Goal: Find specific page/section: Find specific page/section

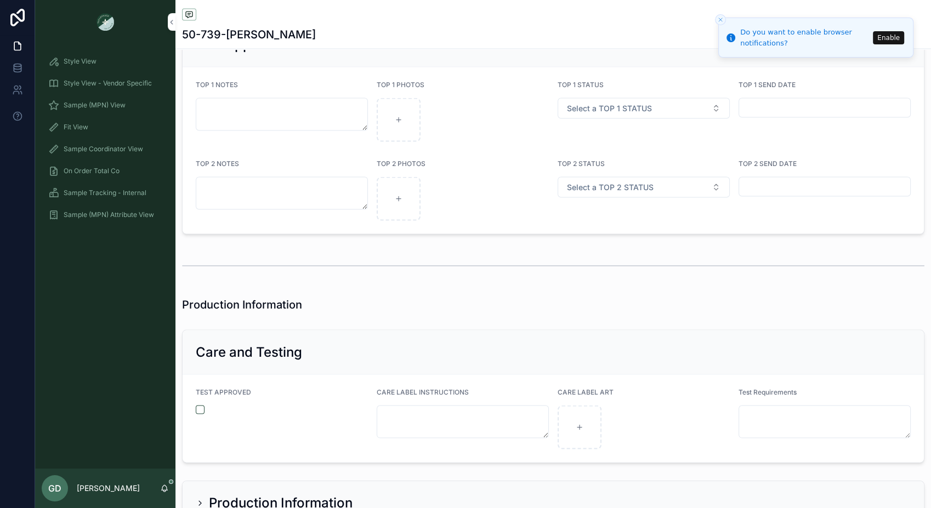
scroll to position [2354, 0]
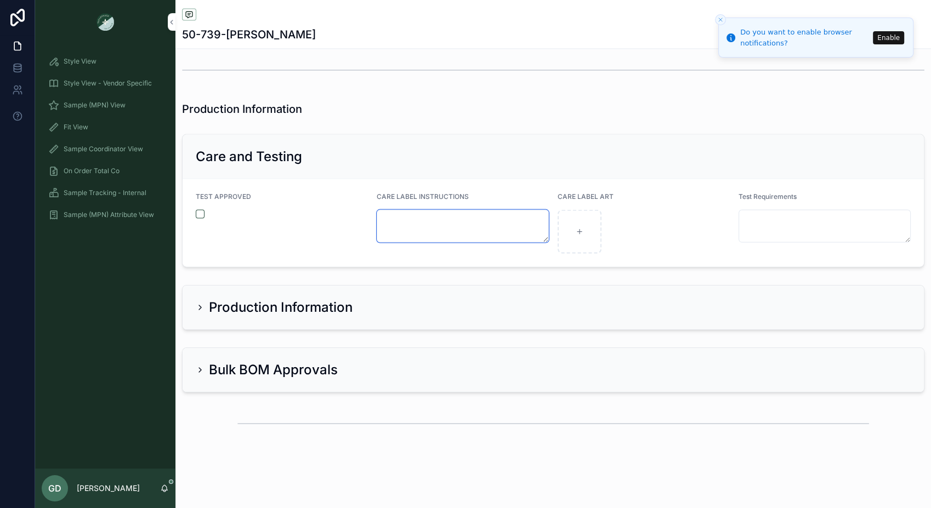
click at [456, 217] on textarea "scrollable content" at bounding box center [463, 226] width 172 height 33
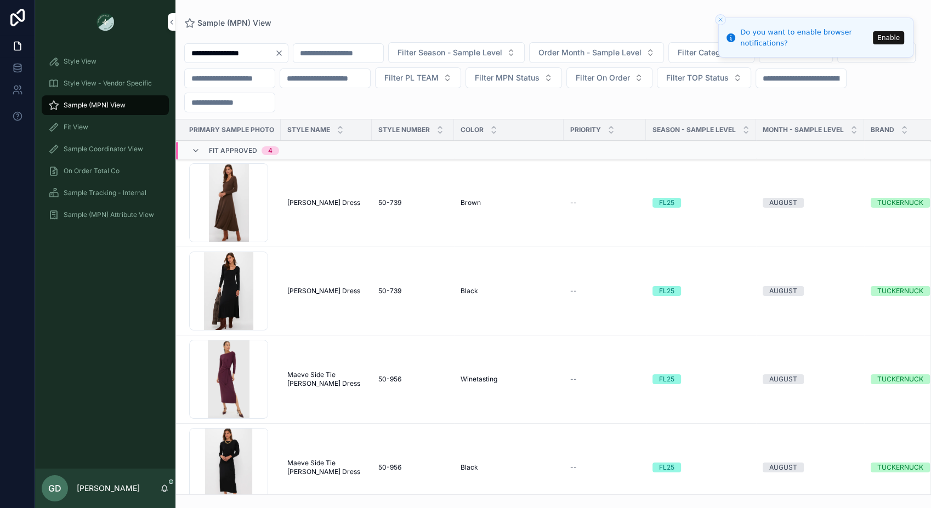
click at [346, 50] on input "scrollable content" at bounding box center [338, 53] width 90 height 15
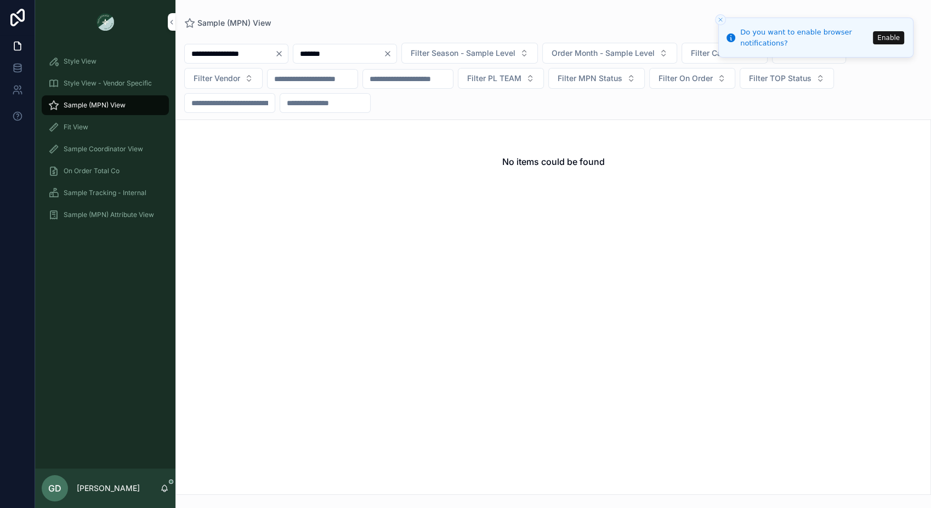
type input "*******"
click at [281, 52] on icon "Clear" at bounding box center [279, 54] width 4 height 4
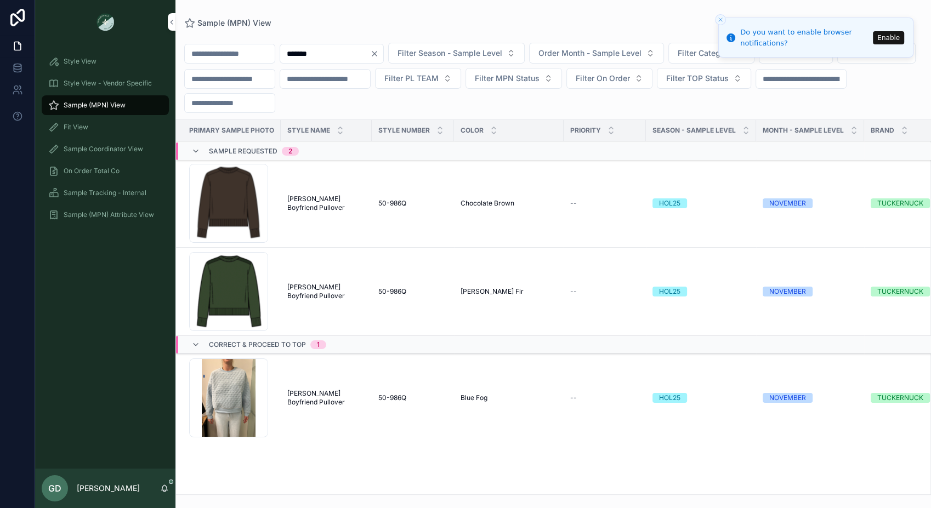
click at [236, 182] on div "Screenshot-2025-07-28-at-9.35.55-AM .png" at bounding box center [228, 203] width 79 height 79
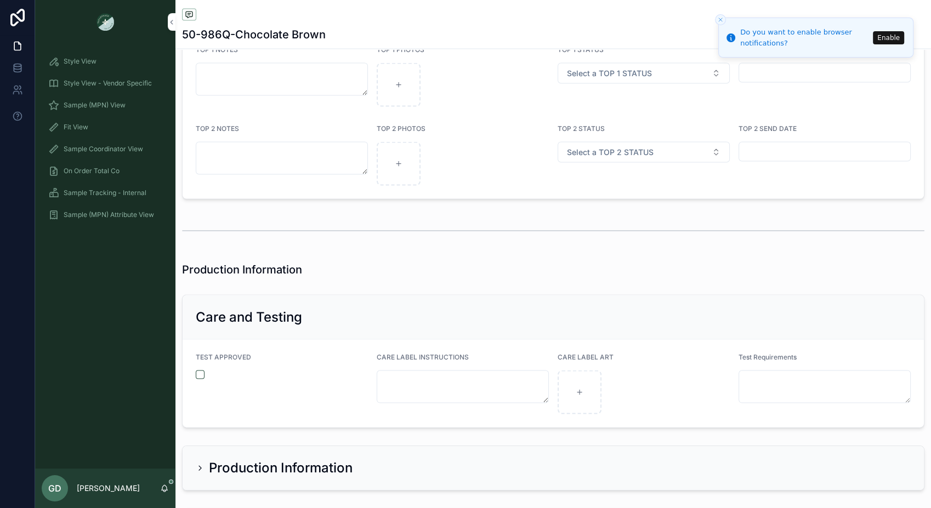
scroll to position [2354, 0]
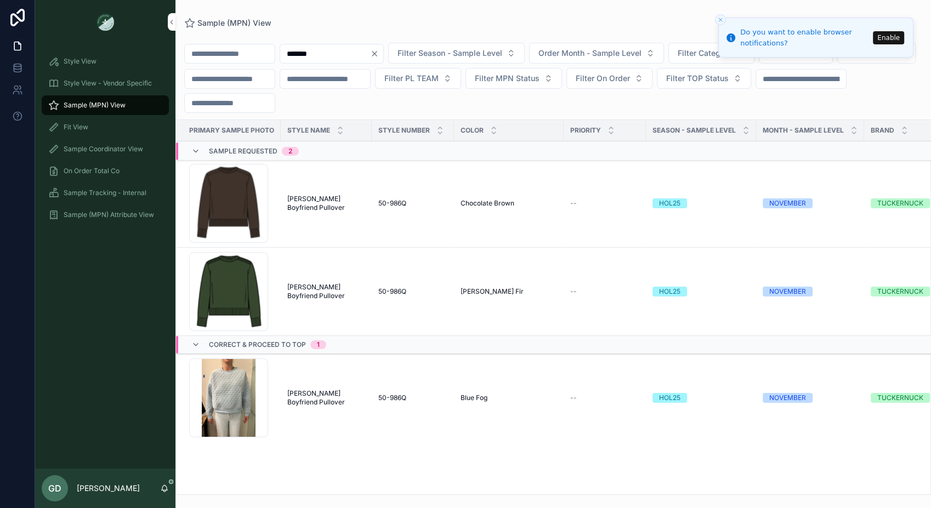
click at [234, 291] on div "Screenshot-2025-07-28-at-9.48.18-AM .png" at bounding box center [228, 291] width 79 height 79
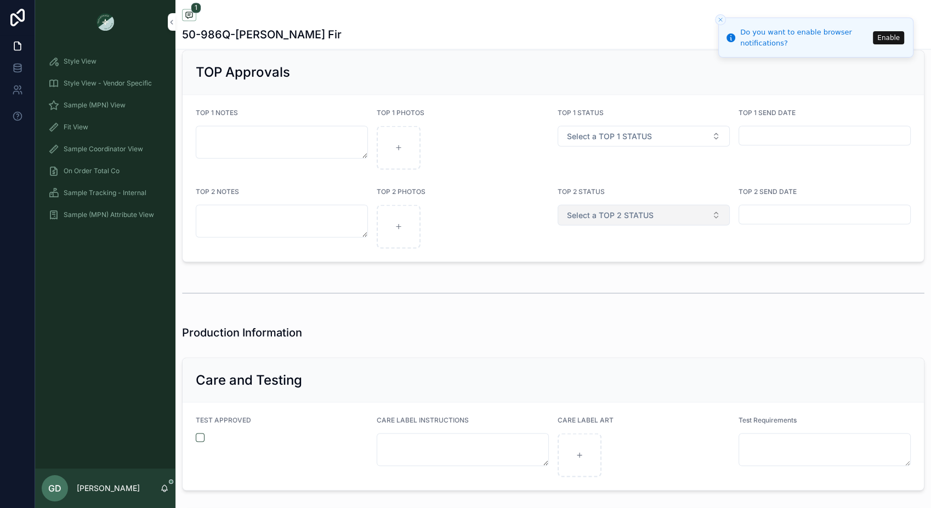
scroll to position [2010, 0]
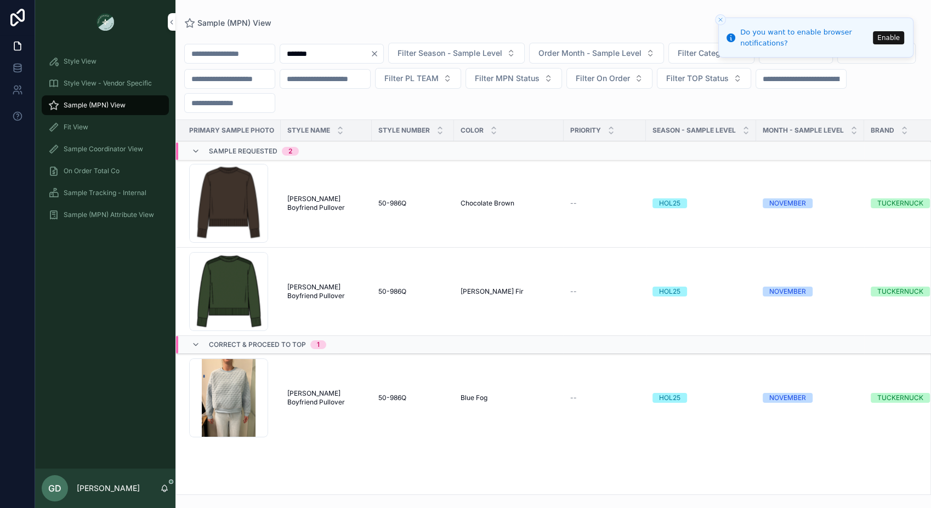
click at [232, 382] on div "Screenshot-2025-09-05-at-3.46.31-PM .png" at bounding box center [228, 398] width 79 height 79
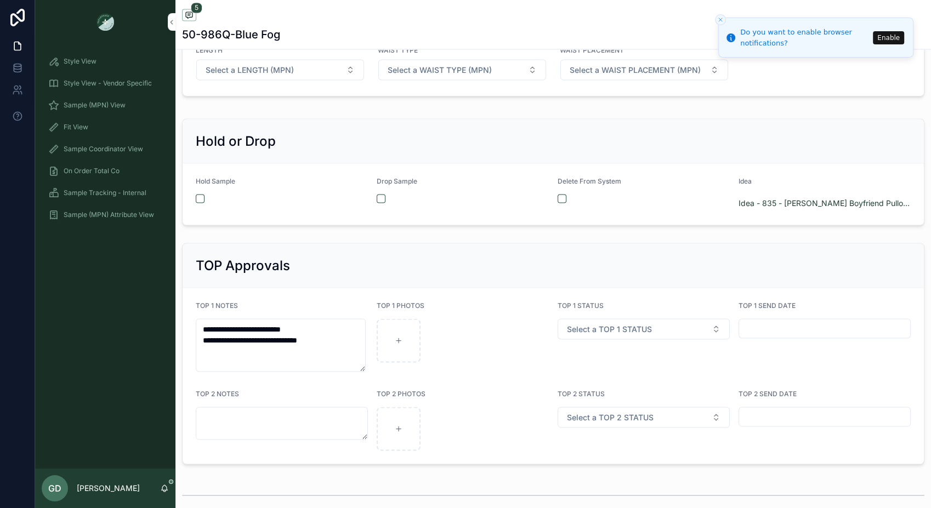
scroll to position [1681, 0]
